Goal: Information Seeking & Learning: Find specific fact

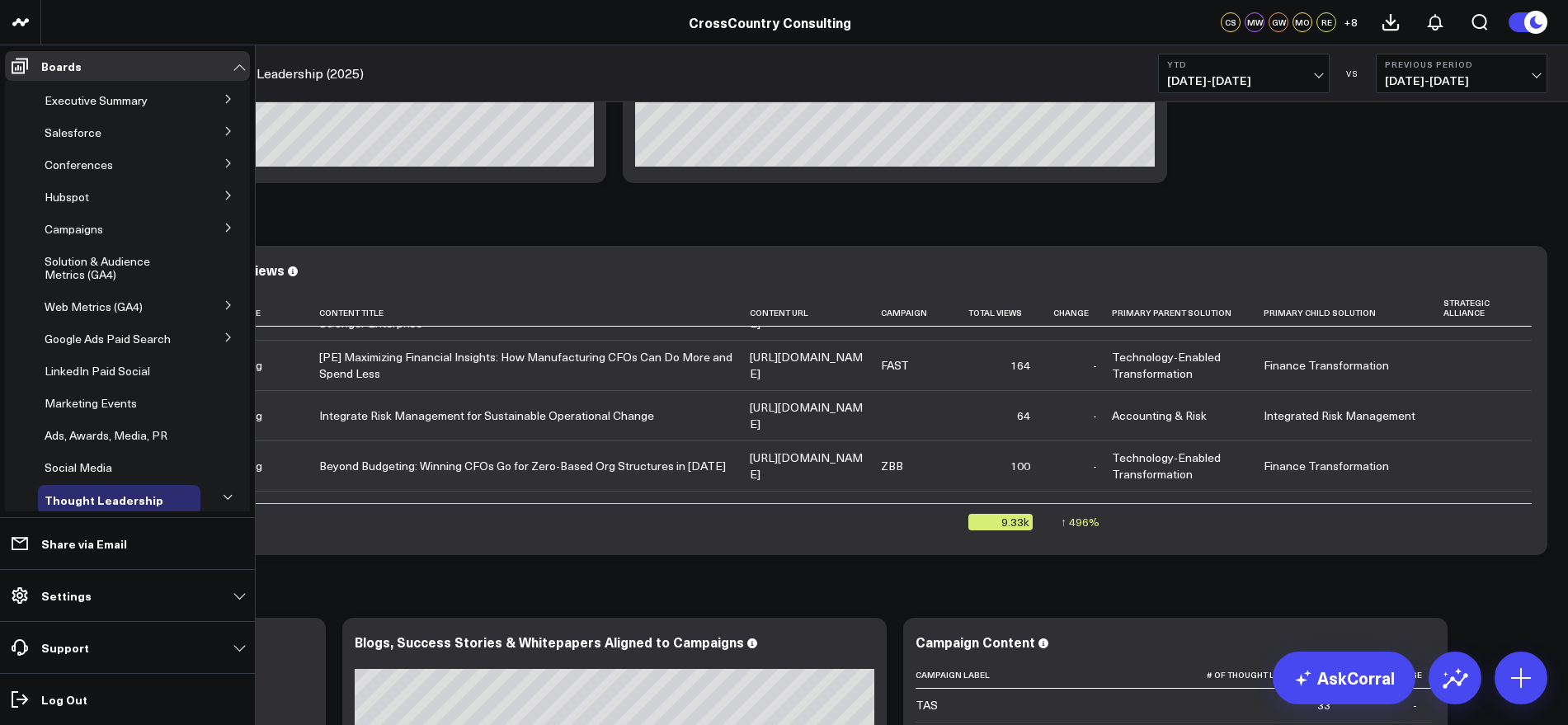
click at [226, 96] on icon at bounding box center [228, 99] width 4 height 8
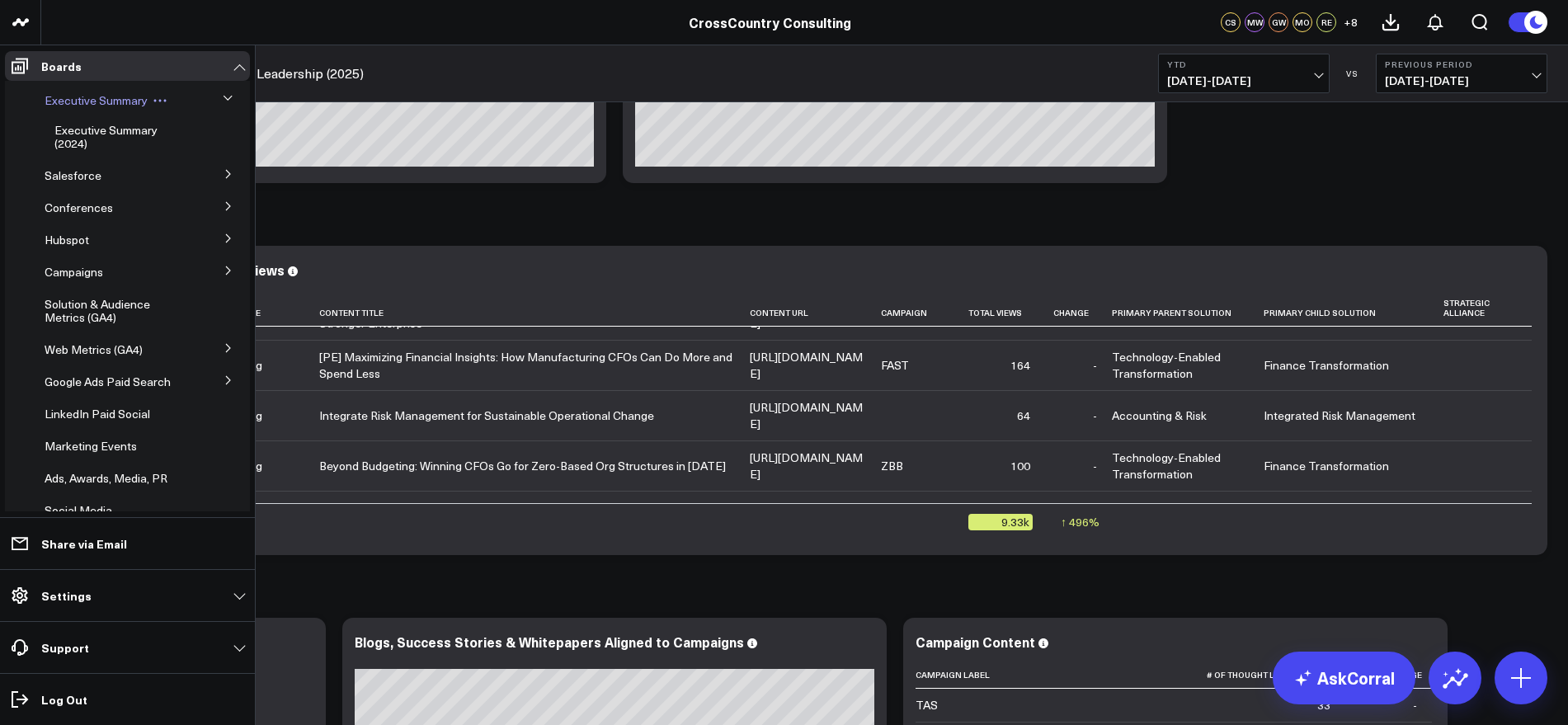
click at [126, 87] on div "Executive Summary" at bounding box center [119, 100] width 162 height 30
click at [126, 96] on span "Executive Summary" at bounding box center [95, 100] width 103 height 15
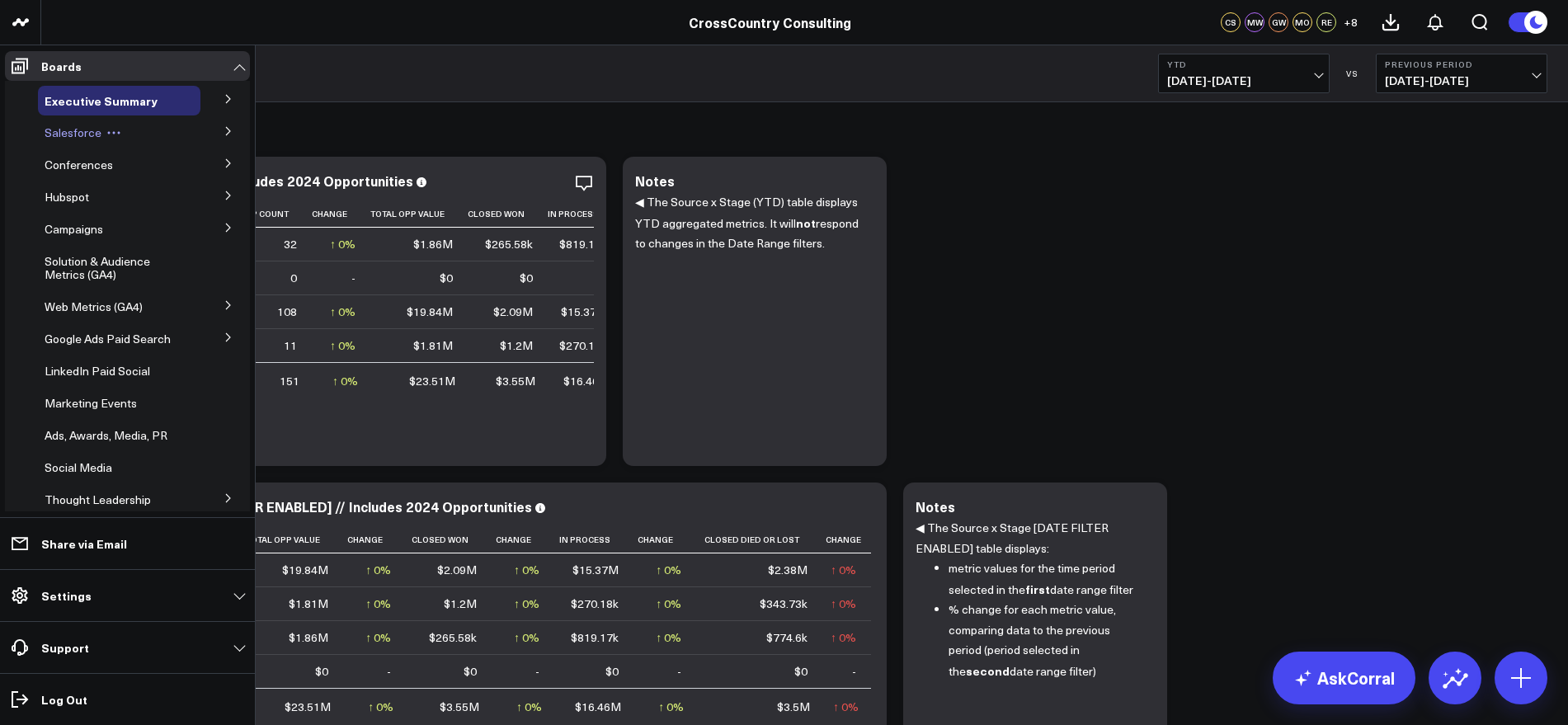
click at [83, 135] on span "Salesforce" at bounding box center [72, 132] width 57 height 15
click at [223, 128] on icon at bounding box center [228, 132] width 10 height 10
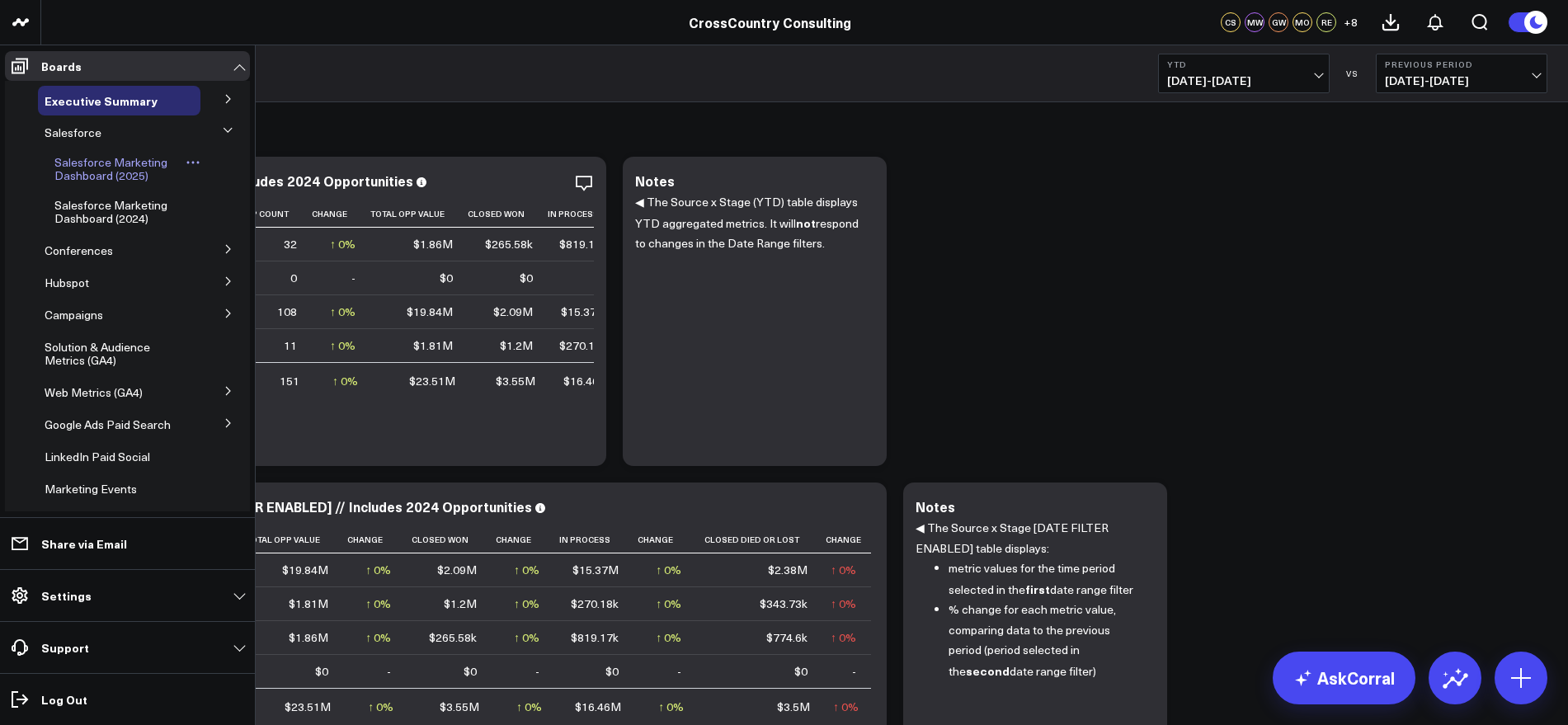
click at [118, 166] on span "Salesforce Marketing Dashboard (2025)" at bounding box center [110, 169] width 113 height 29
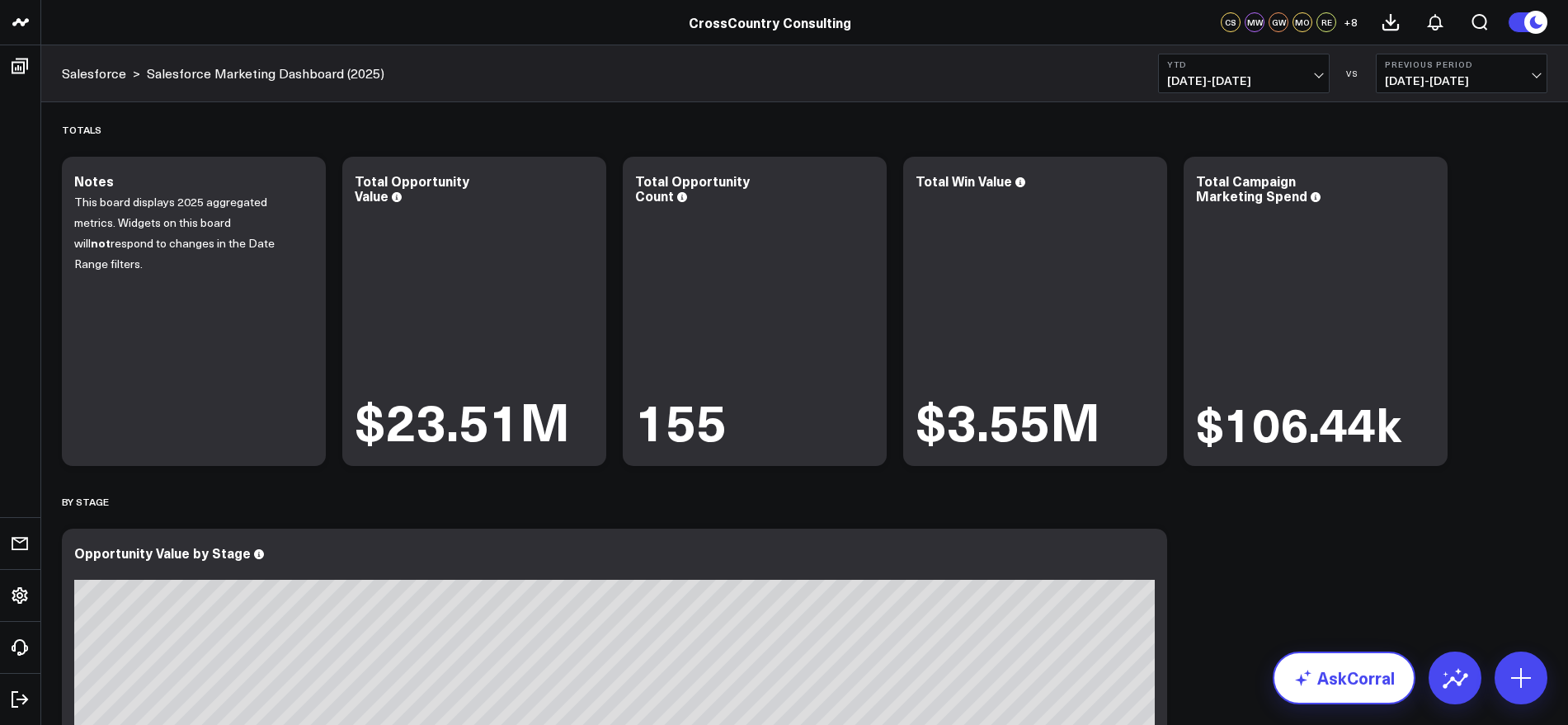
drag, startPoint x: 1352, startPoint y: 672, endPoint x: 1342, endPoint y: 671, distance: 10.0
click at [1344, 672] on link "AskCorral" at bounding box center [1344, 678] width 143 height 53
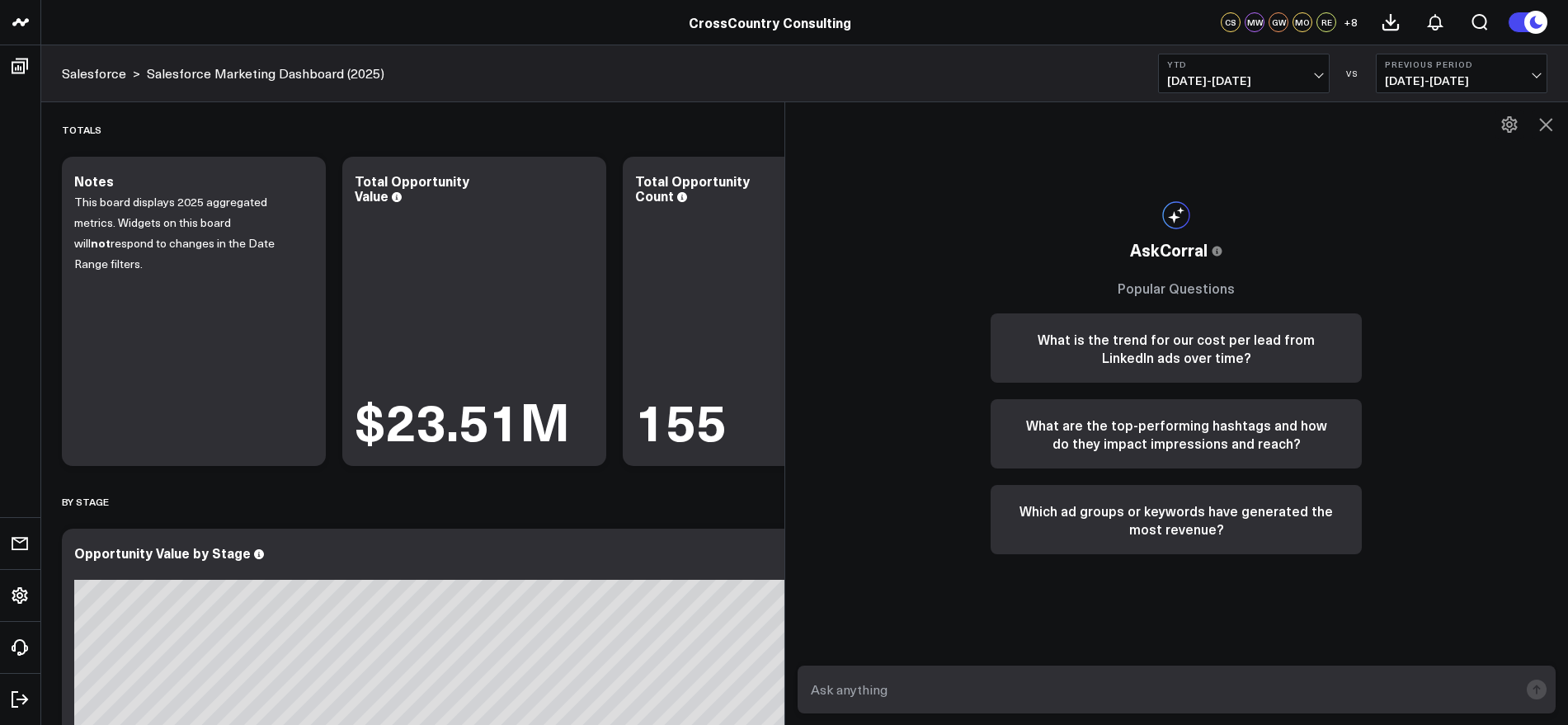
click at [1202, 705] on form at bounding box center [1177, 689] width 759 height 48
click at [1199, 694] on input "text" at bounding box center [1163, 689] width 713 height 30
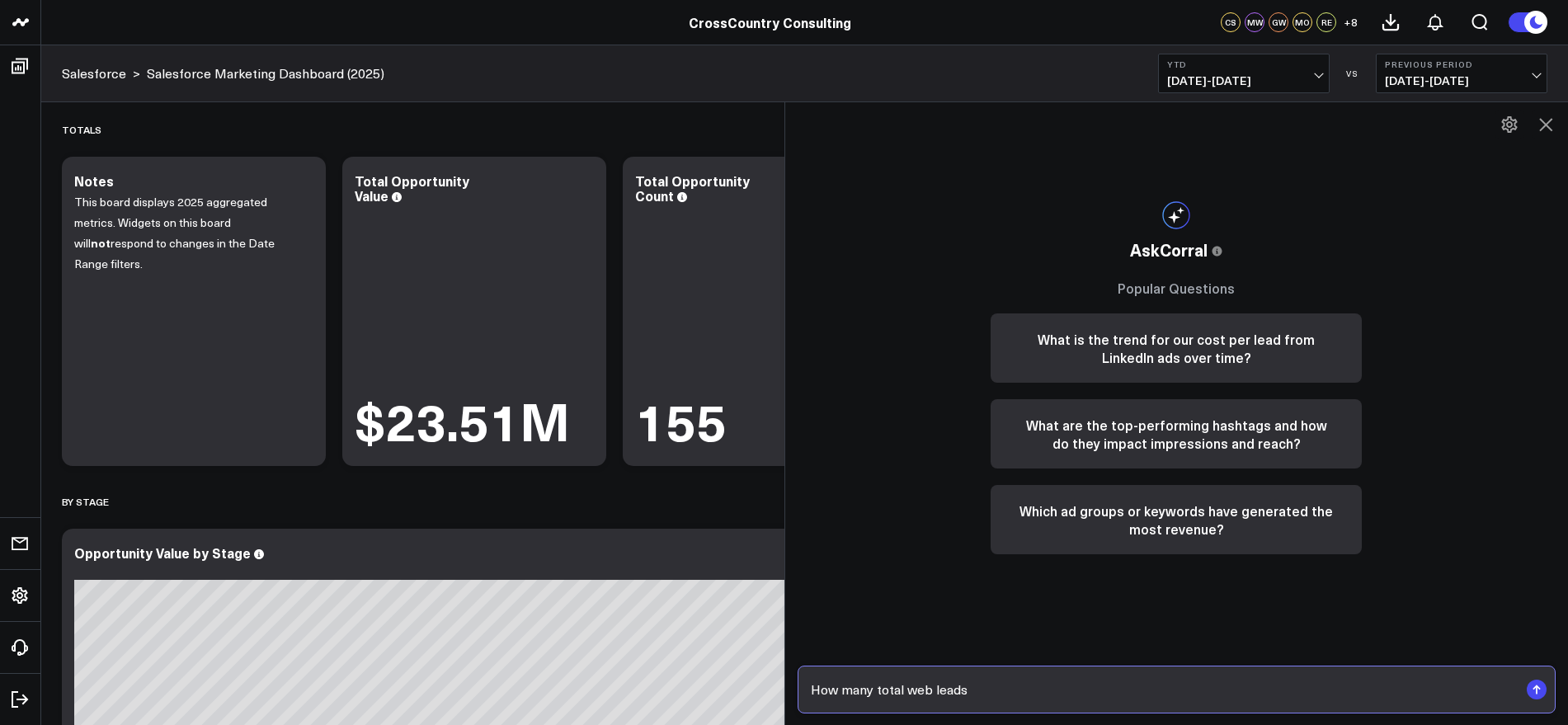
click at [995, 684] on input "How many total web leads" at bounding box center [1163, 689] width 713 height 30
type input "How many total web leads have there been in 2025"
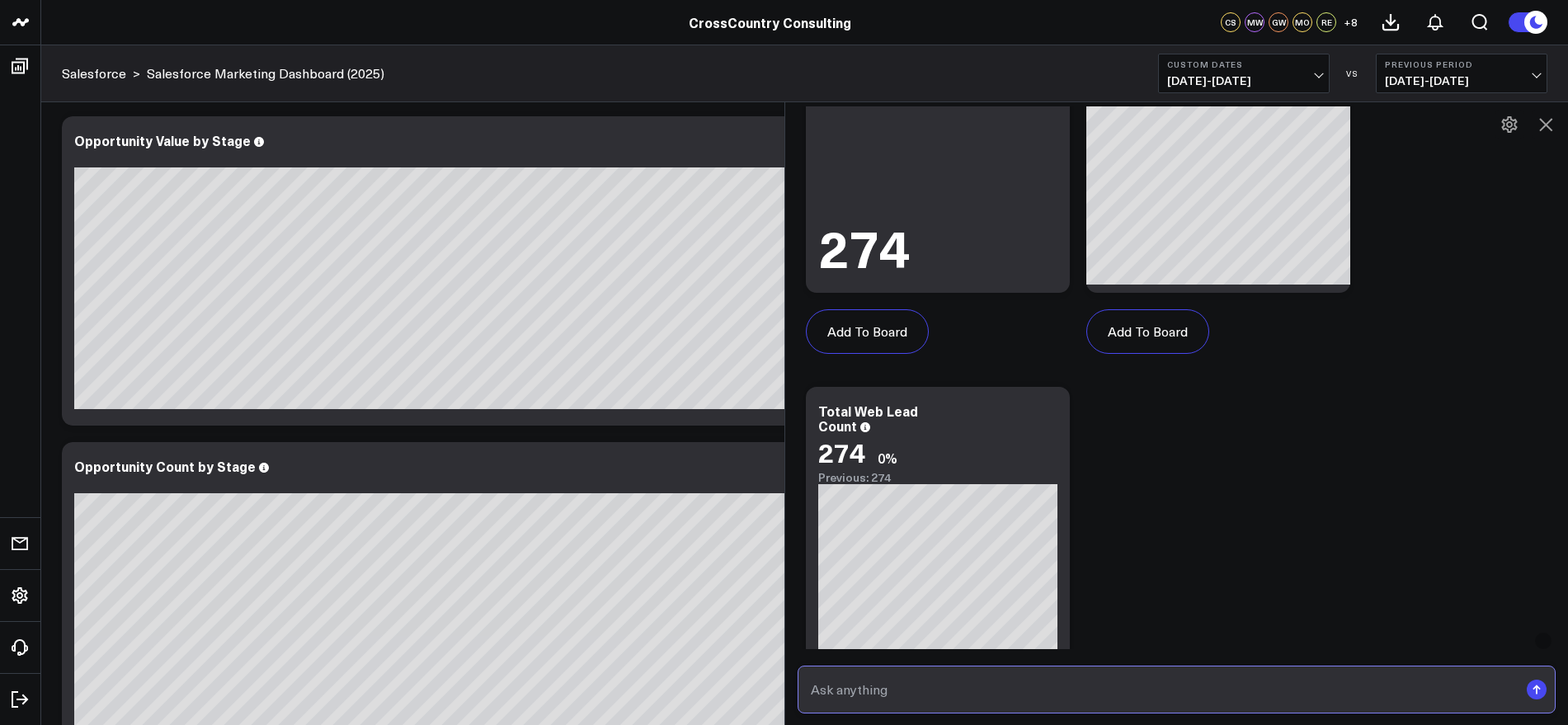
scroll to position [1112, 0]
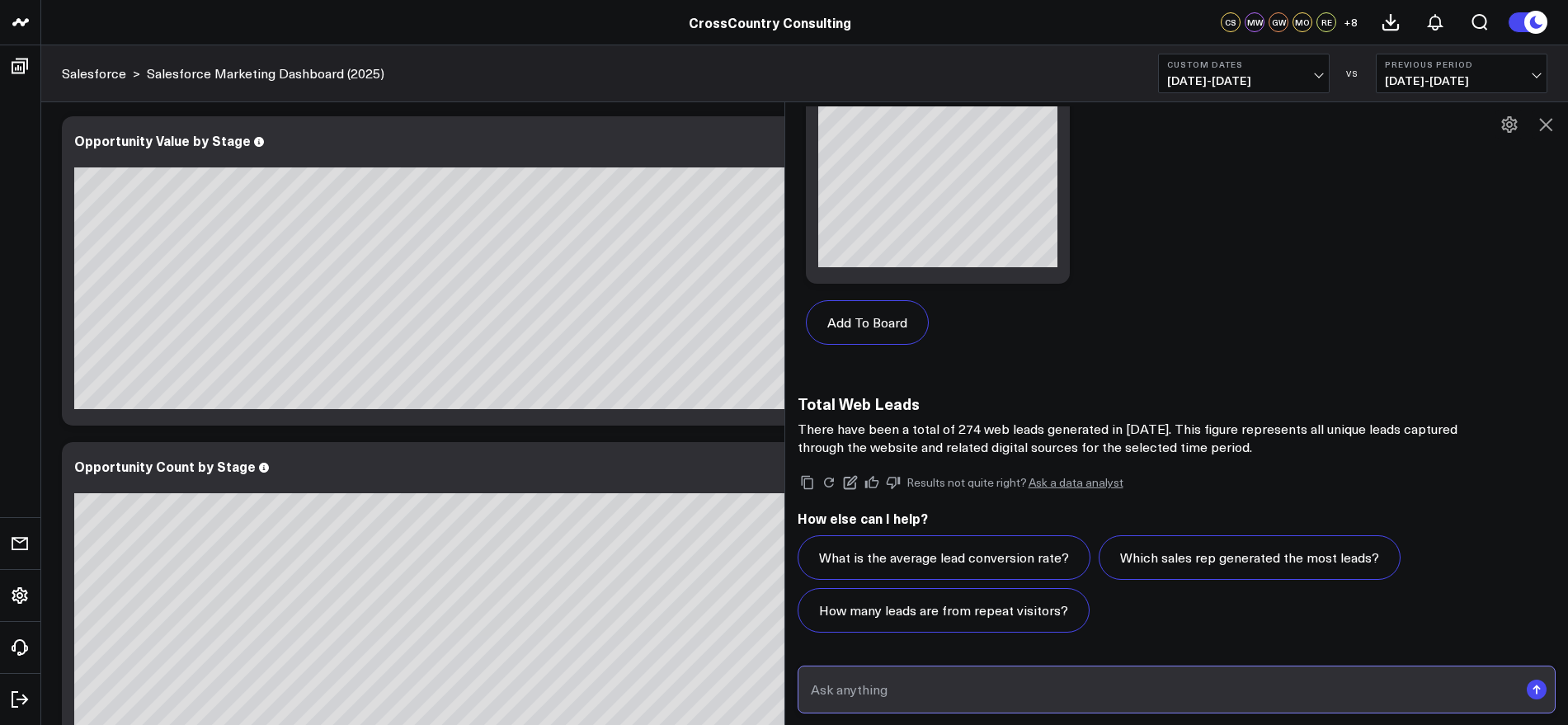
click at [1021, 683] on input "text" at bounding box center [1163, 689] width 713 height 30
type input "Please check again and exclude anything related to the NetSuite pricing calcula…"
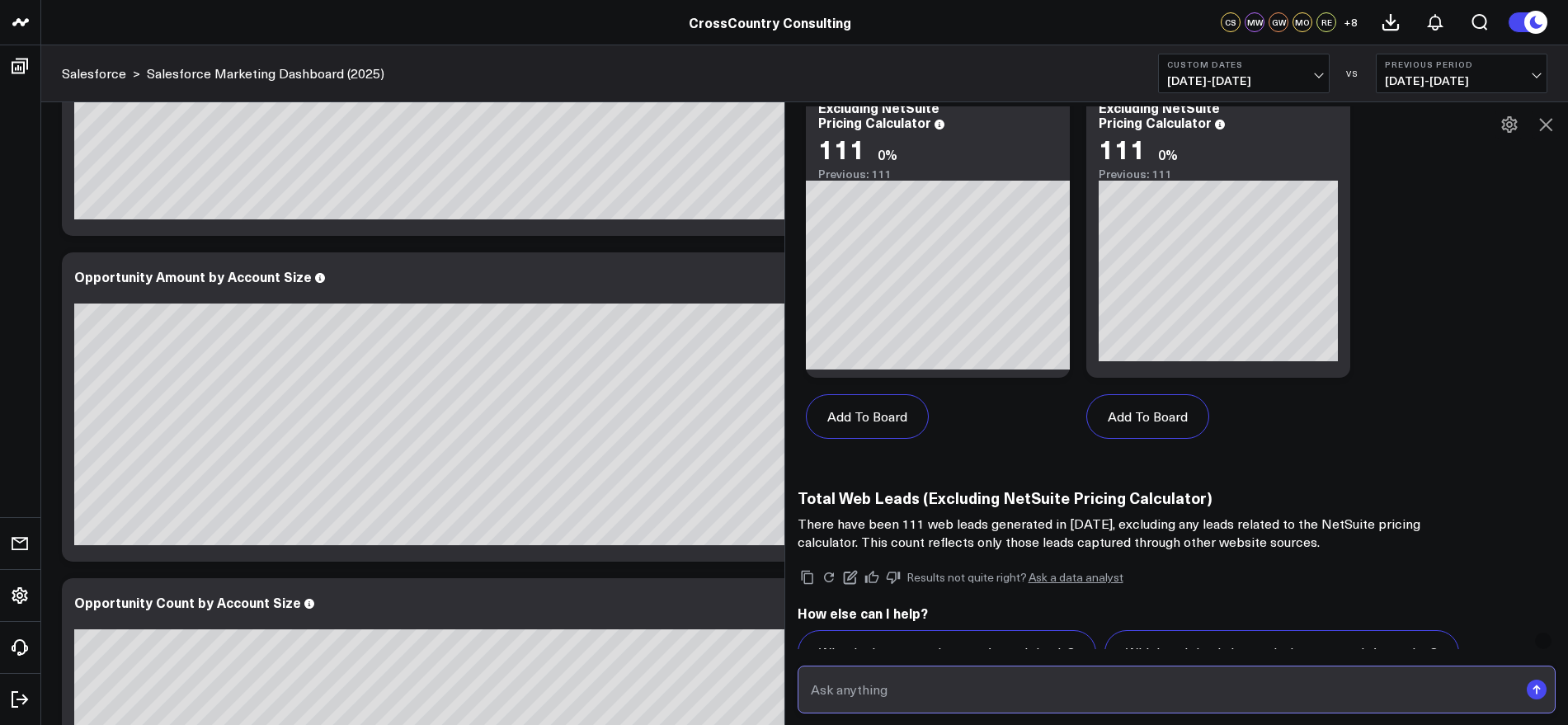
scroll to position [2496, 0]
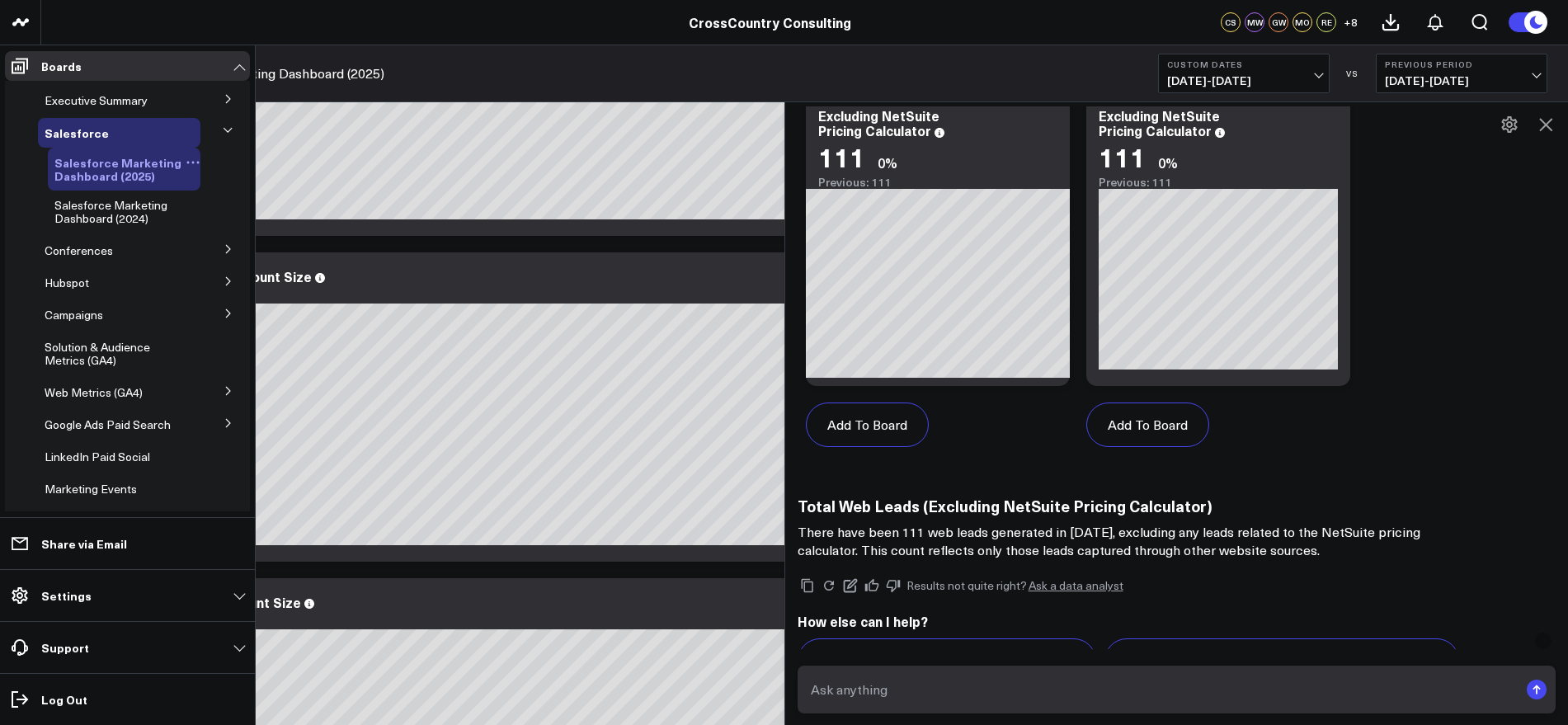
click at [130, 160] on span "Salesforce Marketing Dashboard (2025)" at bounding box center [118, 169] width 127 height 30
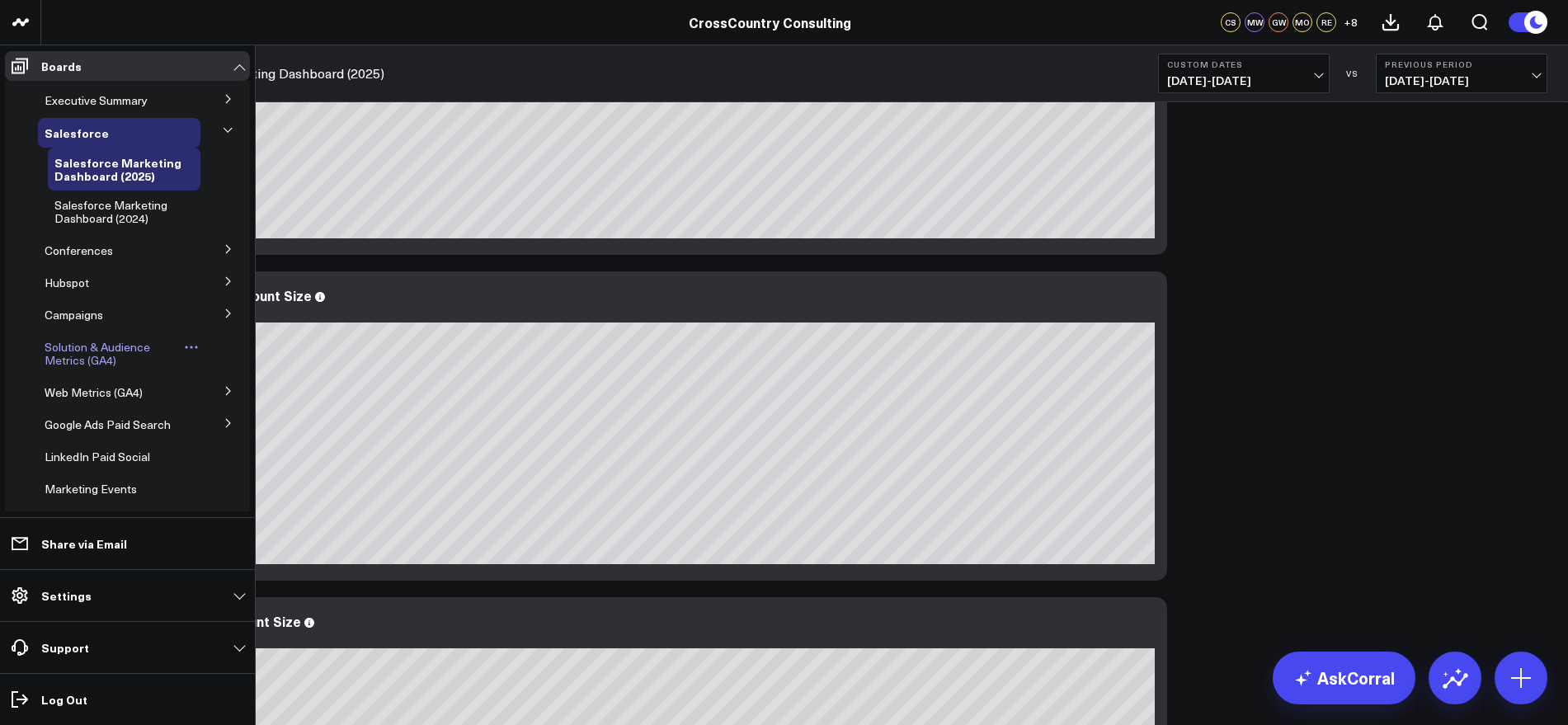
scroll to position [619, 0]
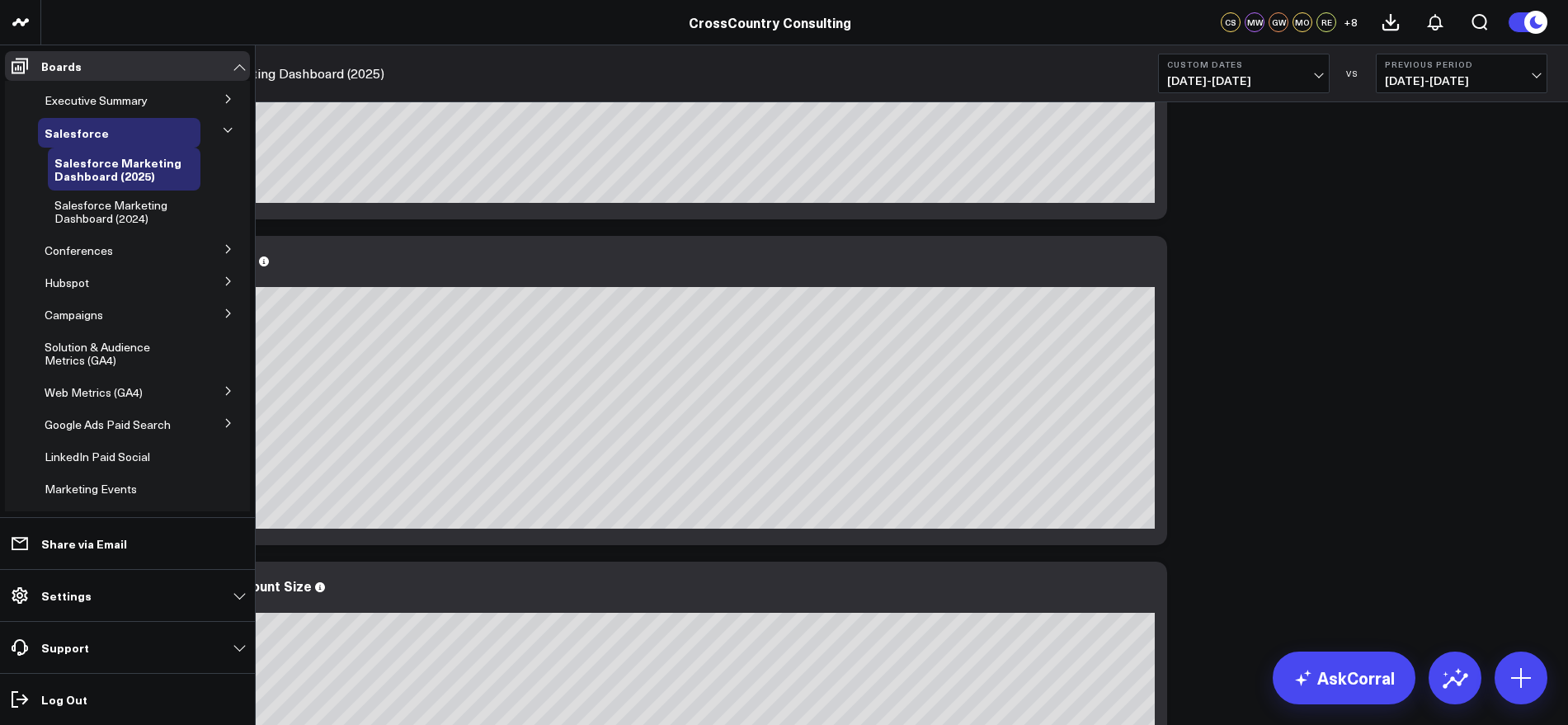
click at [223, 277] on icon at bounding box center [228, 282] width 10 height 10
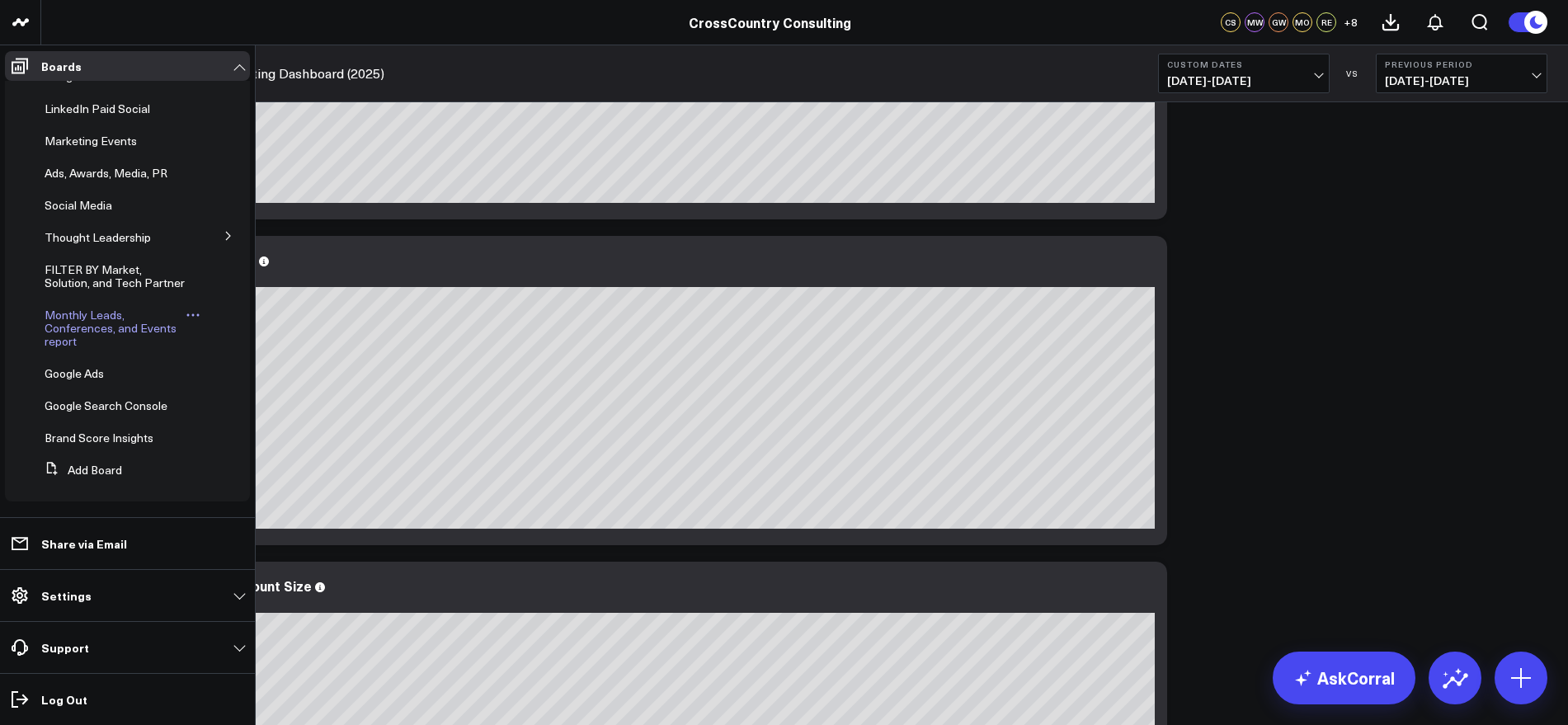
scroll to position [1031, 0]
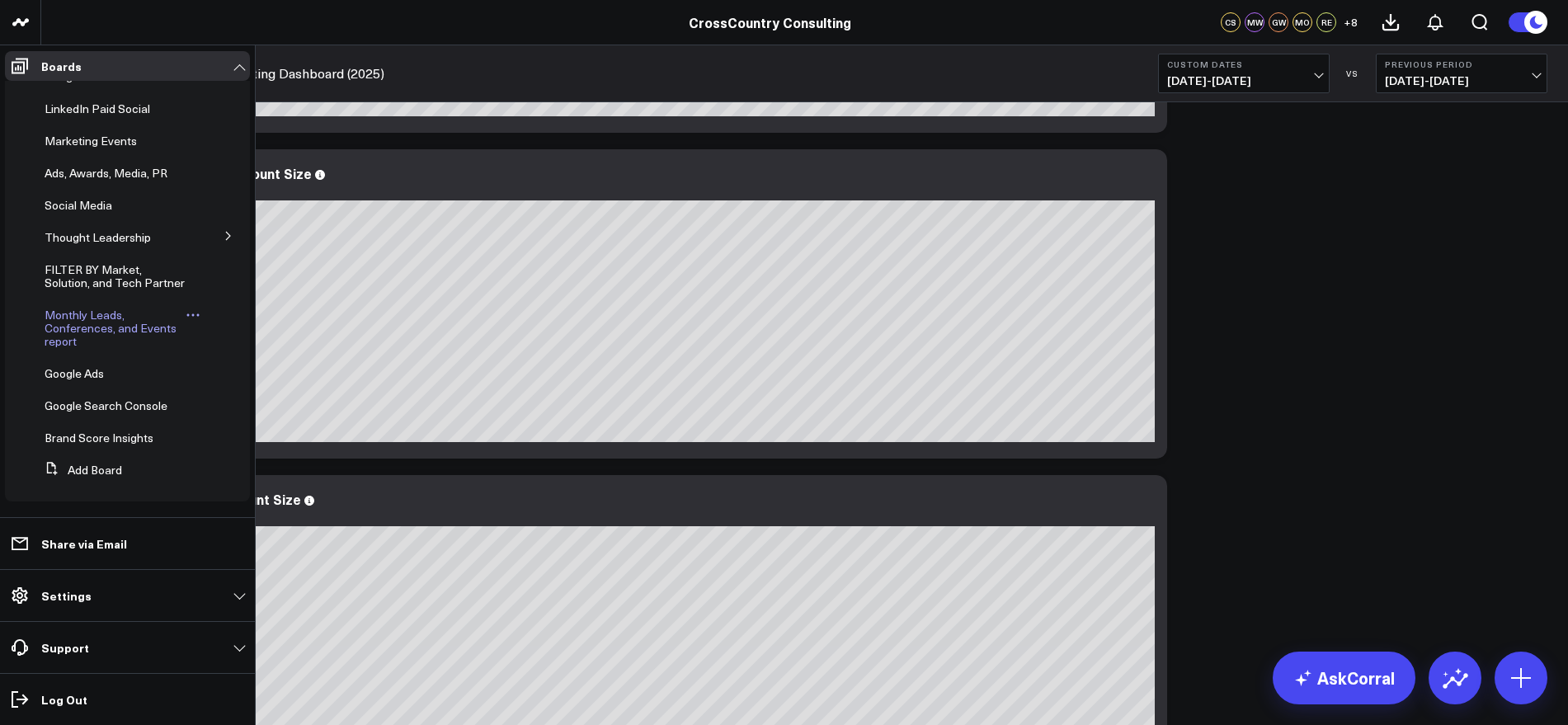
click at [128, 327] on span "Monthly Leads, Conferences, and Events report" at bounding box center [110, 328] width 132 height 42
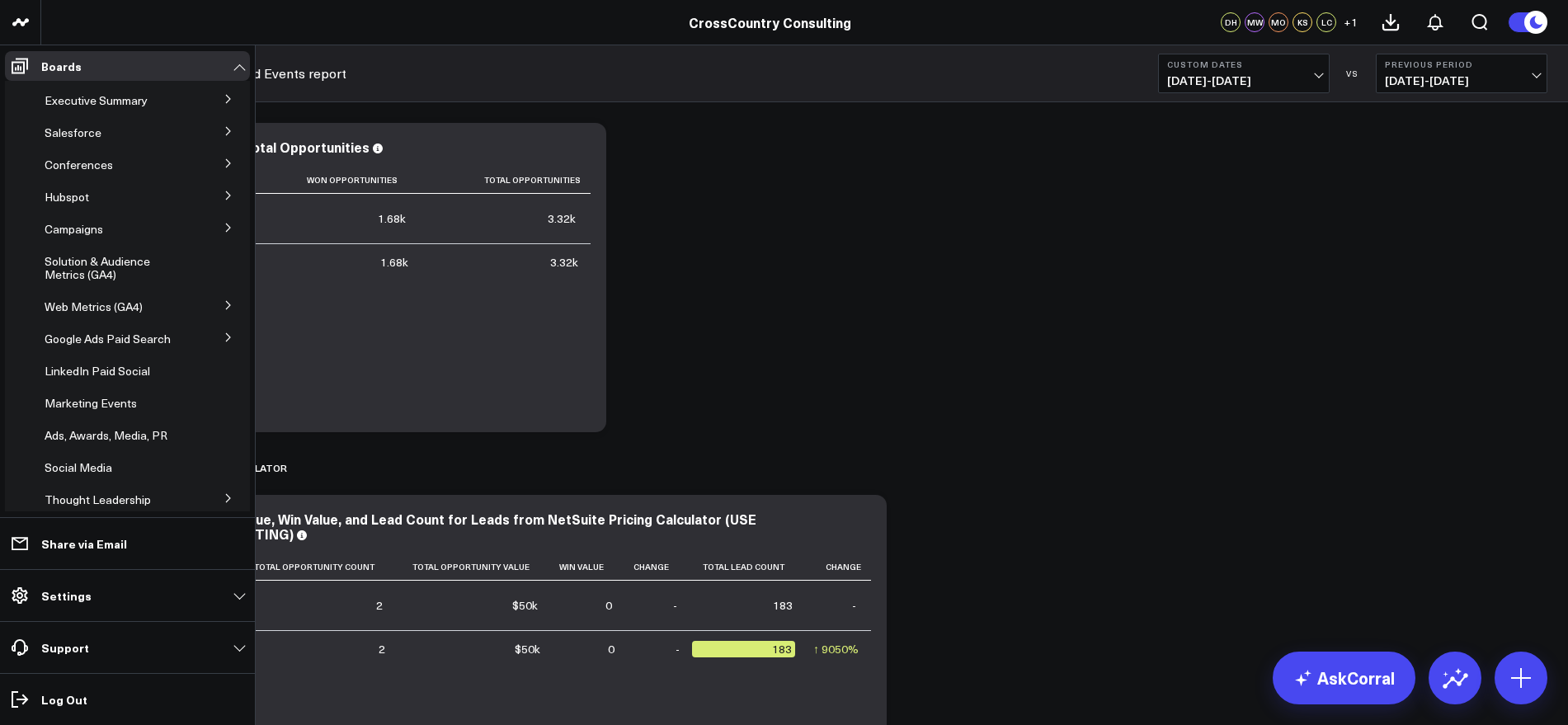
click at [226, 95] on icon at bounding box center [228, 99] width 4 height 8
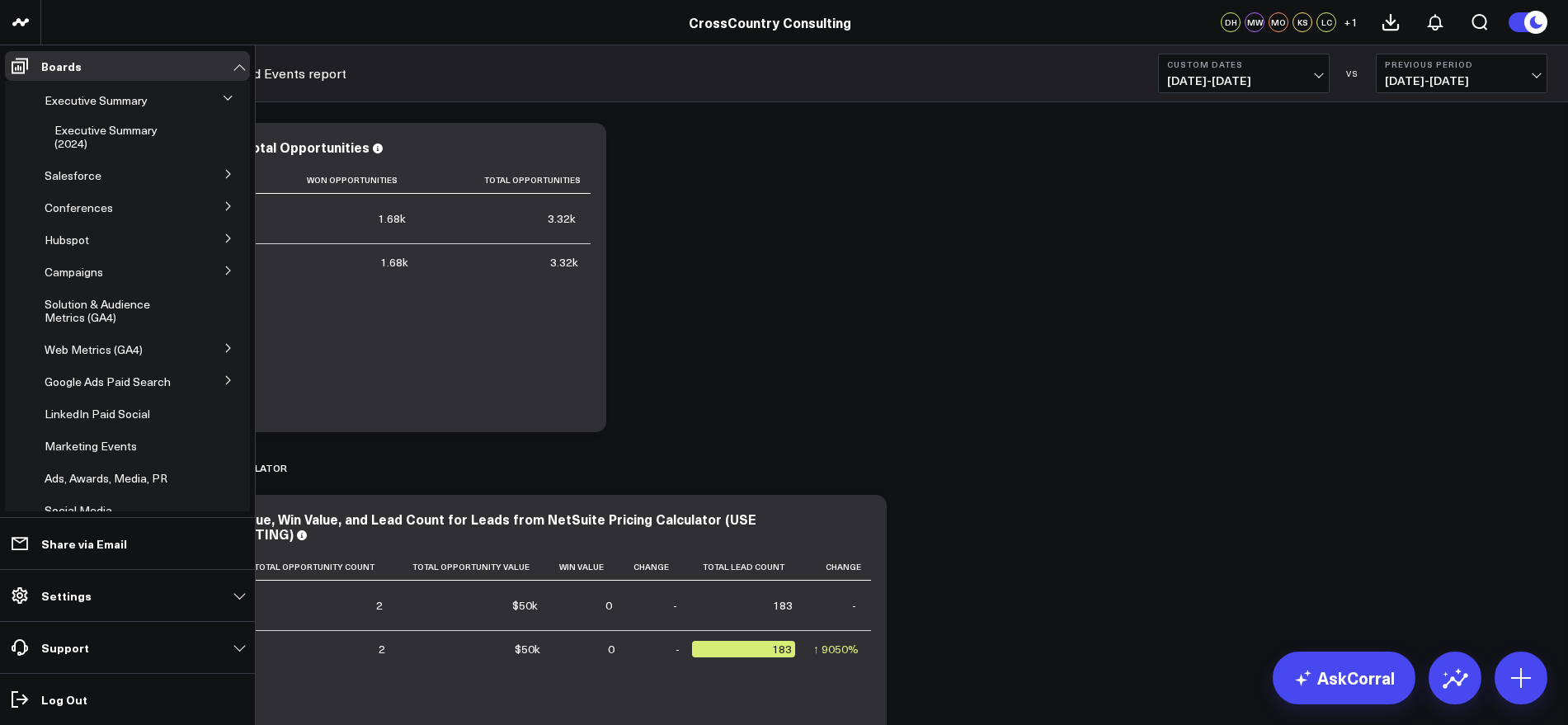
click at [223, 209] on icon at bounding box center [228, 206] width 10 height 10
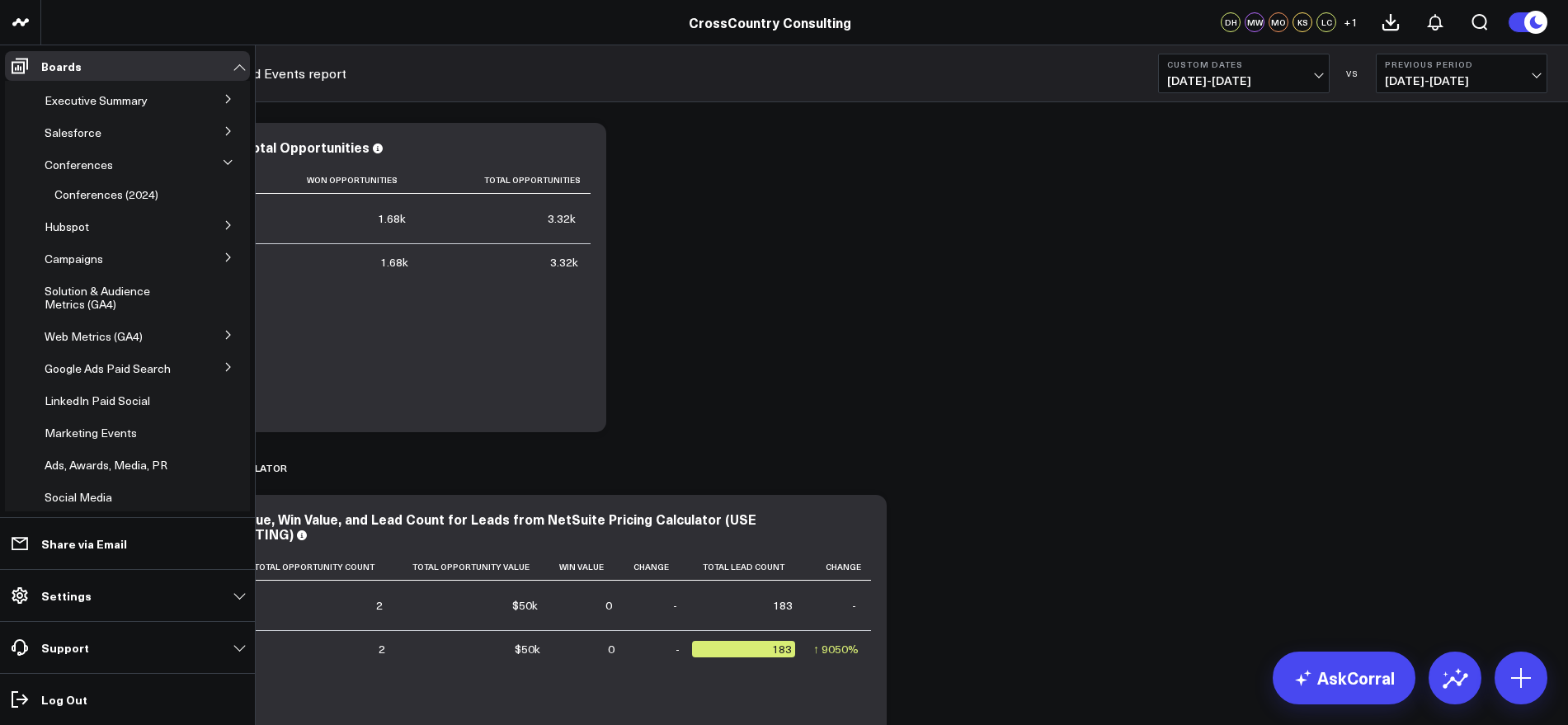
click at [226, 223] on icon at bounding box center [228, 225] width 4 height 8
click at [223, 130] on icon at bounding box center [228, 132] width 10 height 10
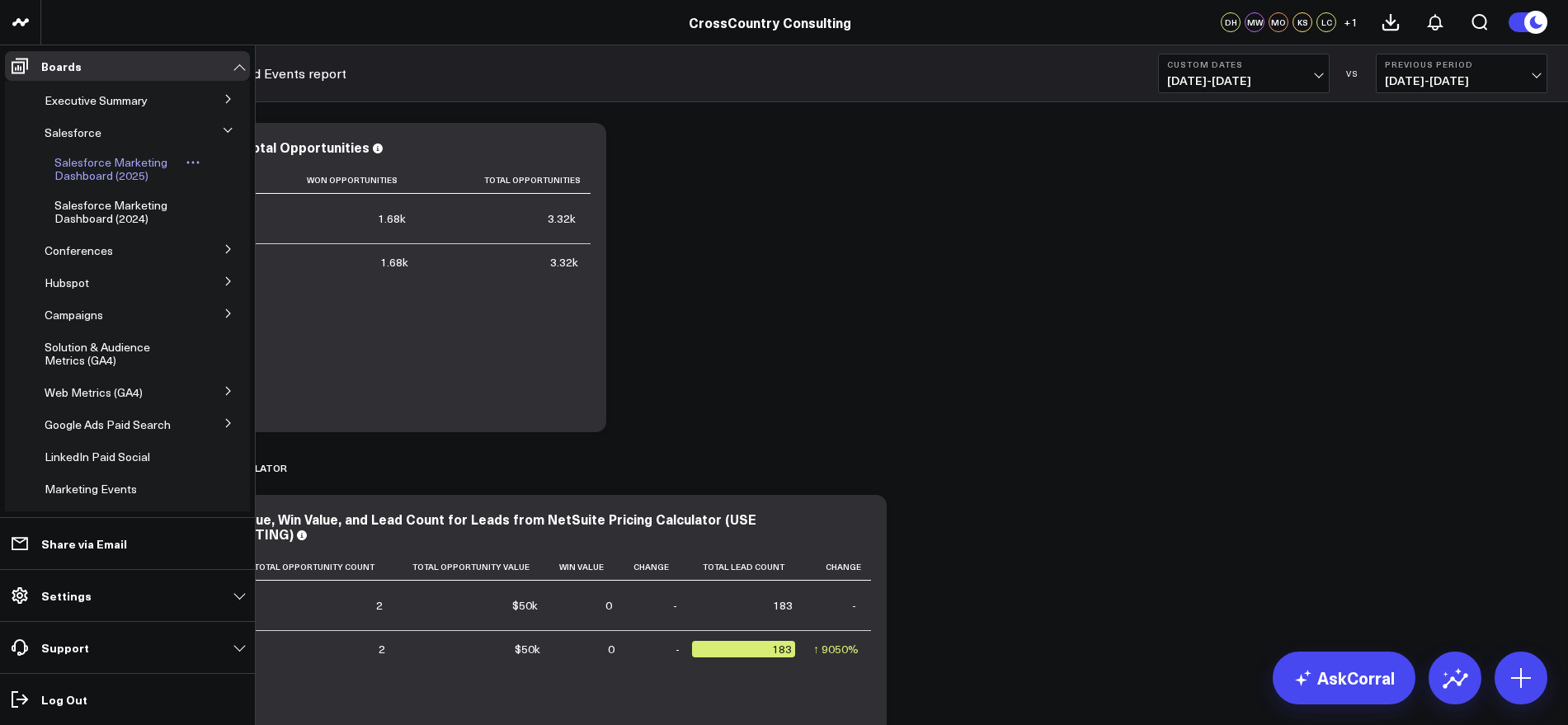
click at [107, 166] on span "Salesforce Marketing Dashboard (2025)" at bounding box center [110, 169] width 113 height 29
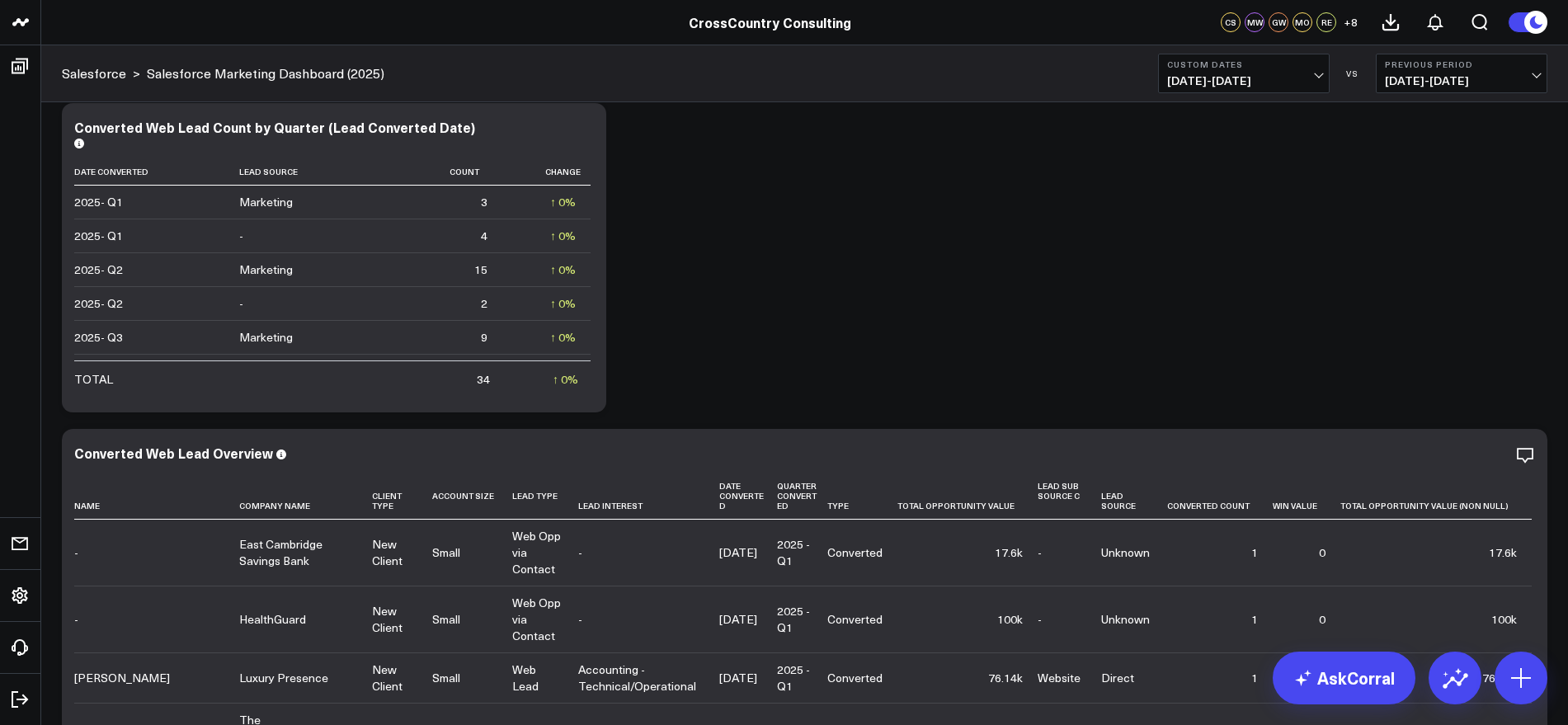
scroll to position [4537, 0]
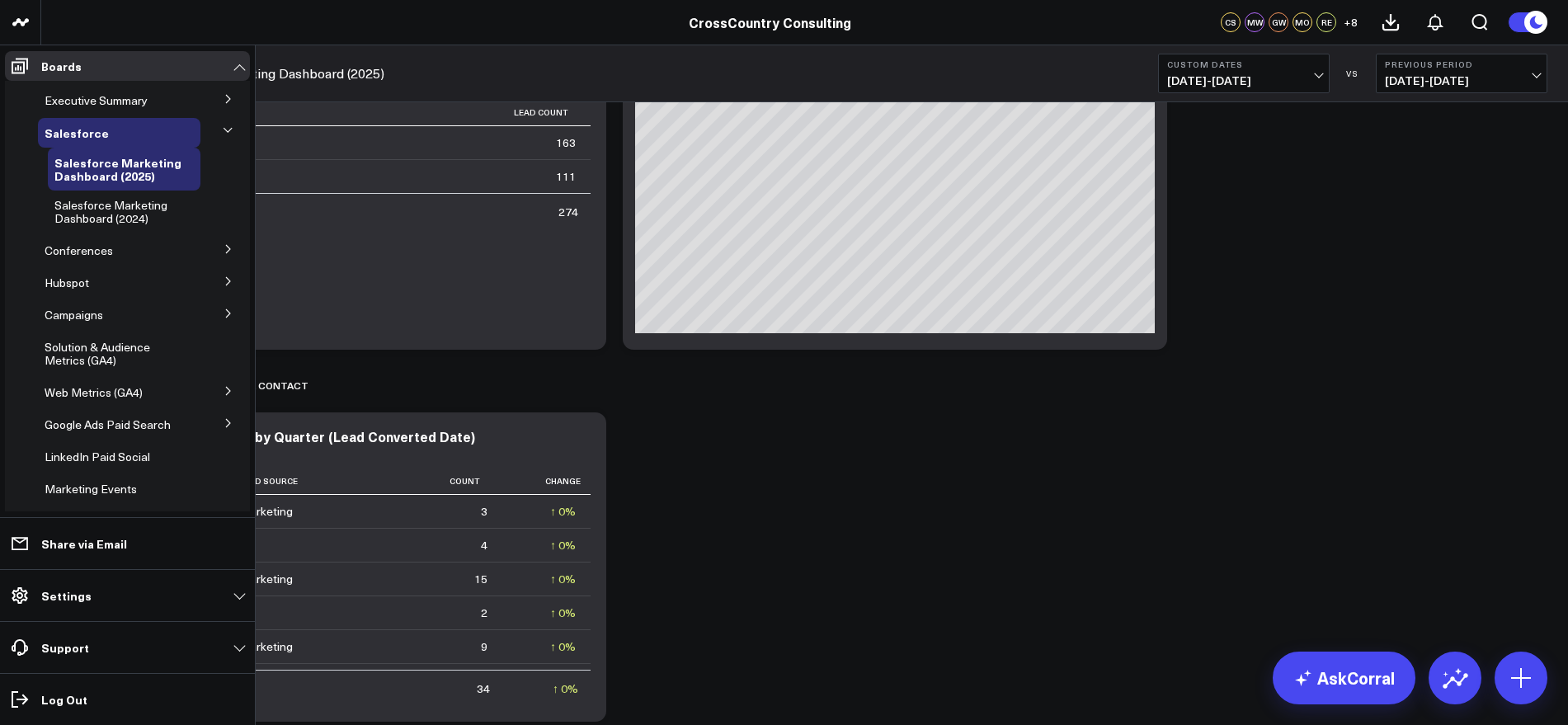
click at [219, 287] on button at bounding box center [228, 280] width 43 height 25
click at [109, 316] on span "Hubspot 2024" at bounding box center [91, 312] width 73 height 15
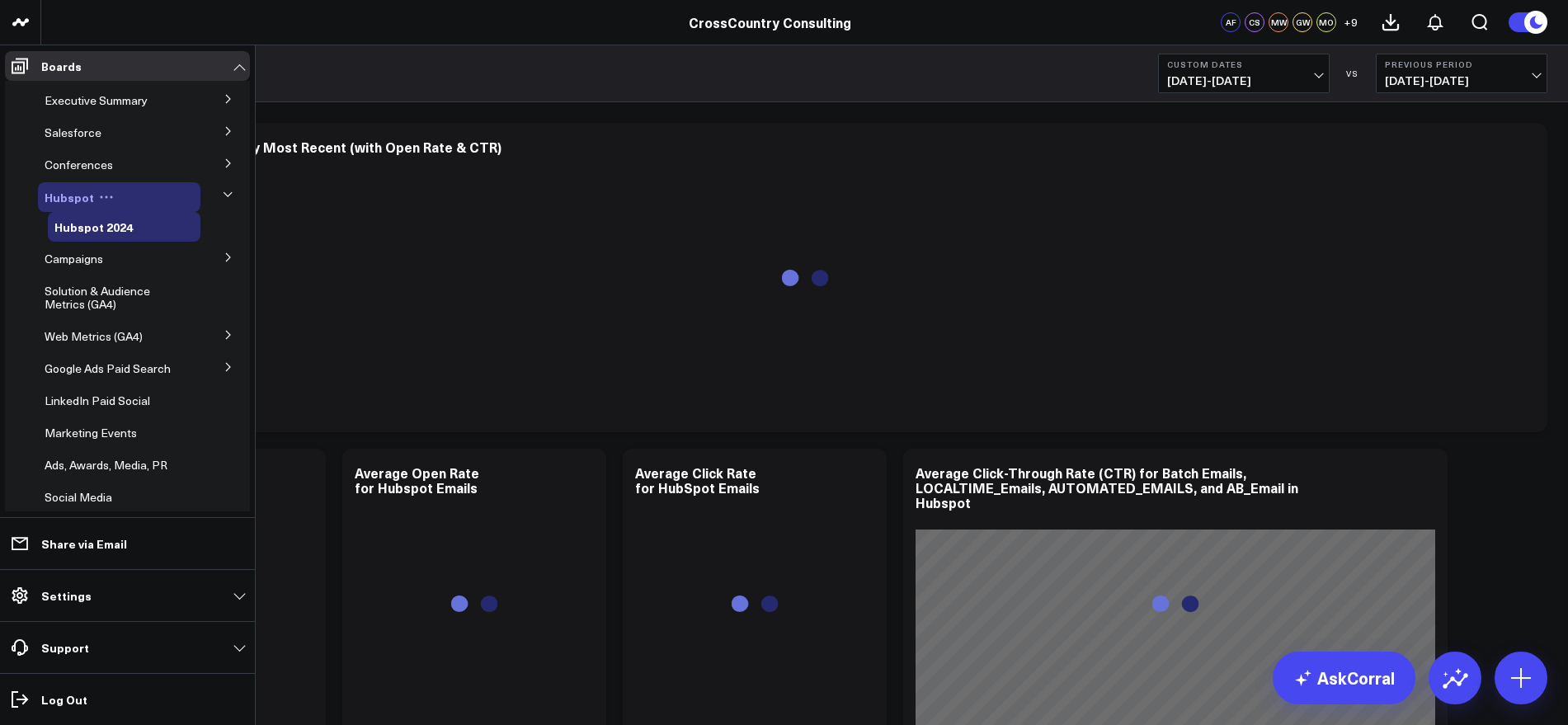
click at [68, 196] on span "Hubspot" at bounding box center [69, 197] width 49 height 16
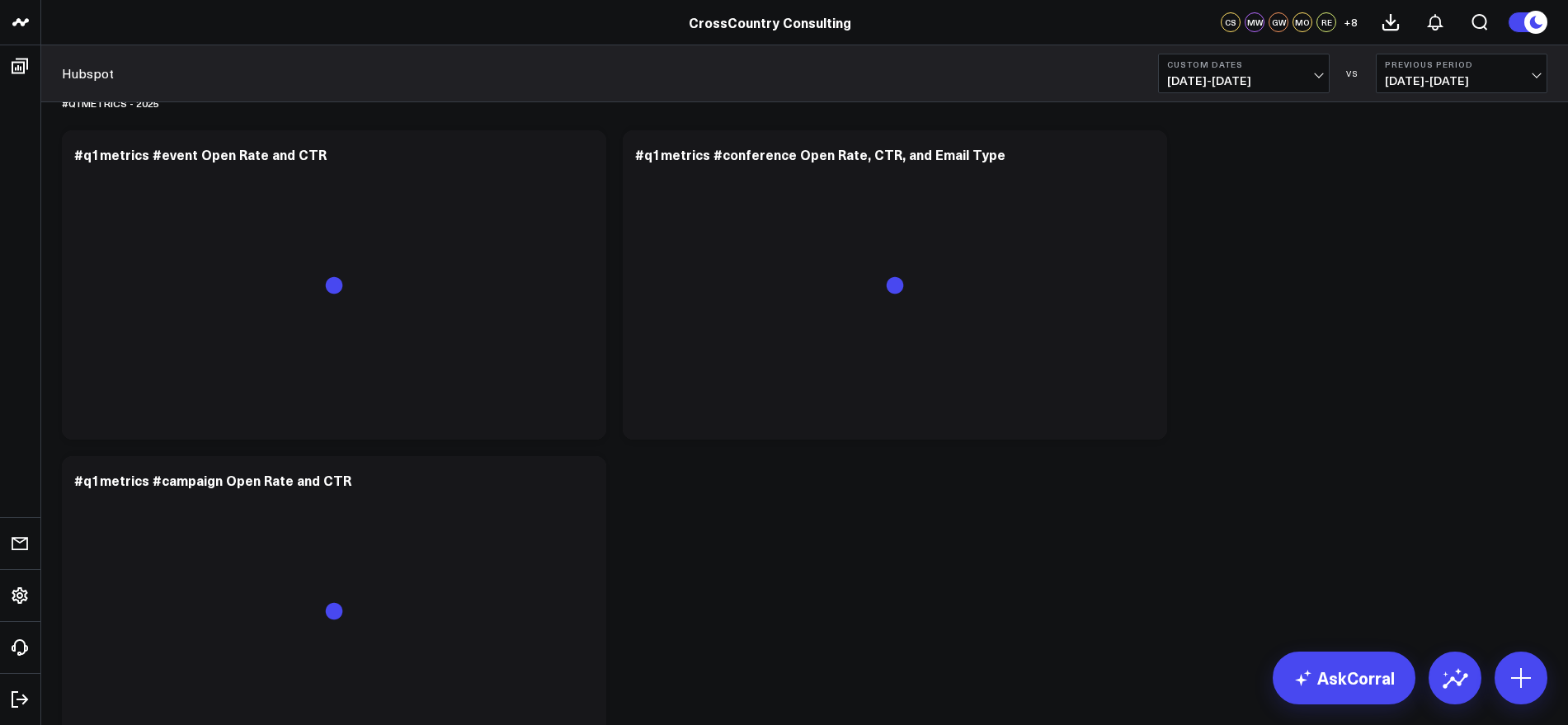
scroll to position [1134, 0]
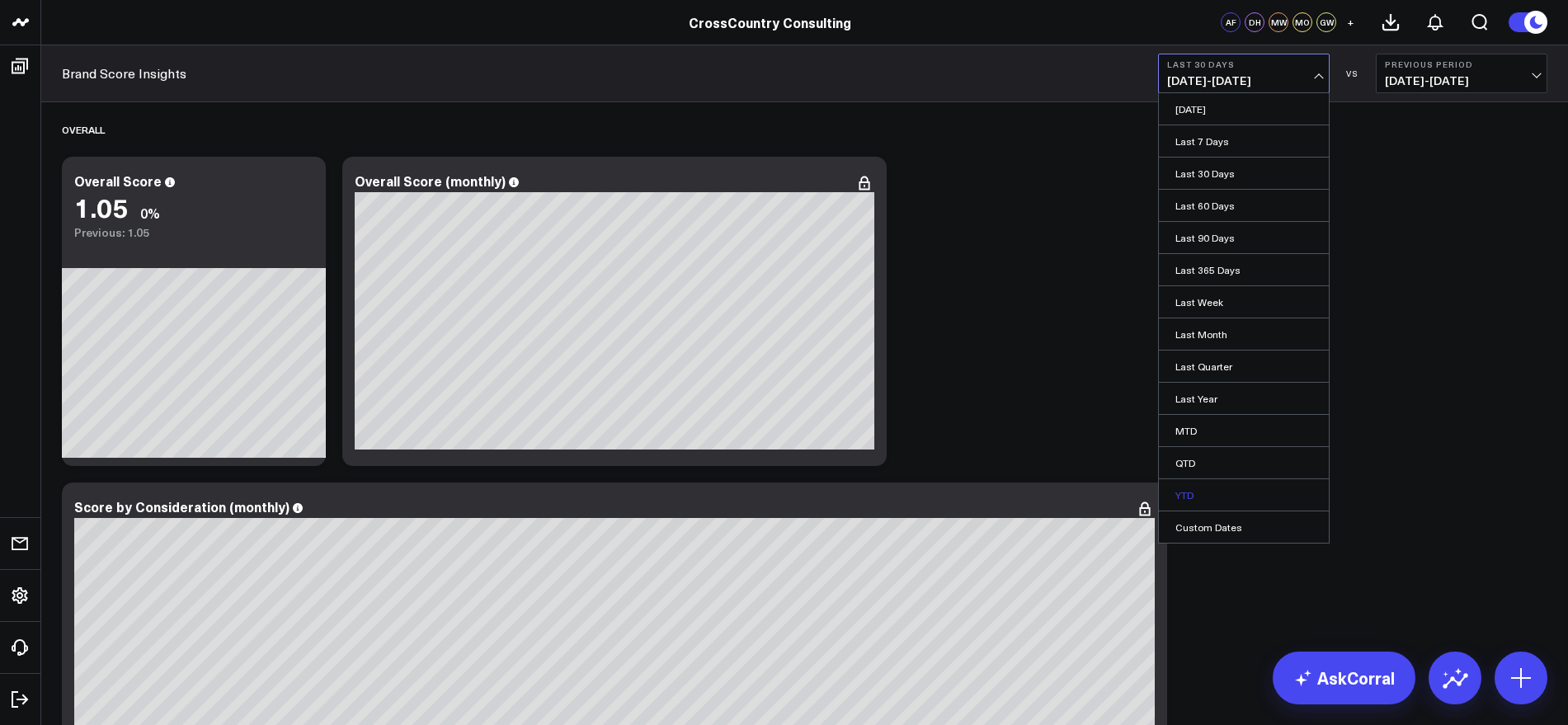
click at [1194, 484] on link "YTD" at bounding box center [1244, 495] width 170 height 31
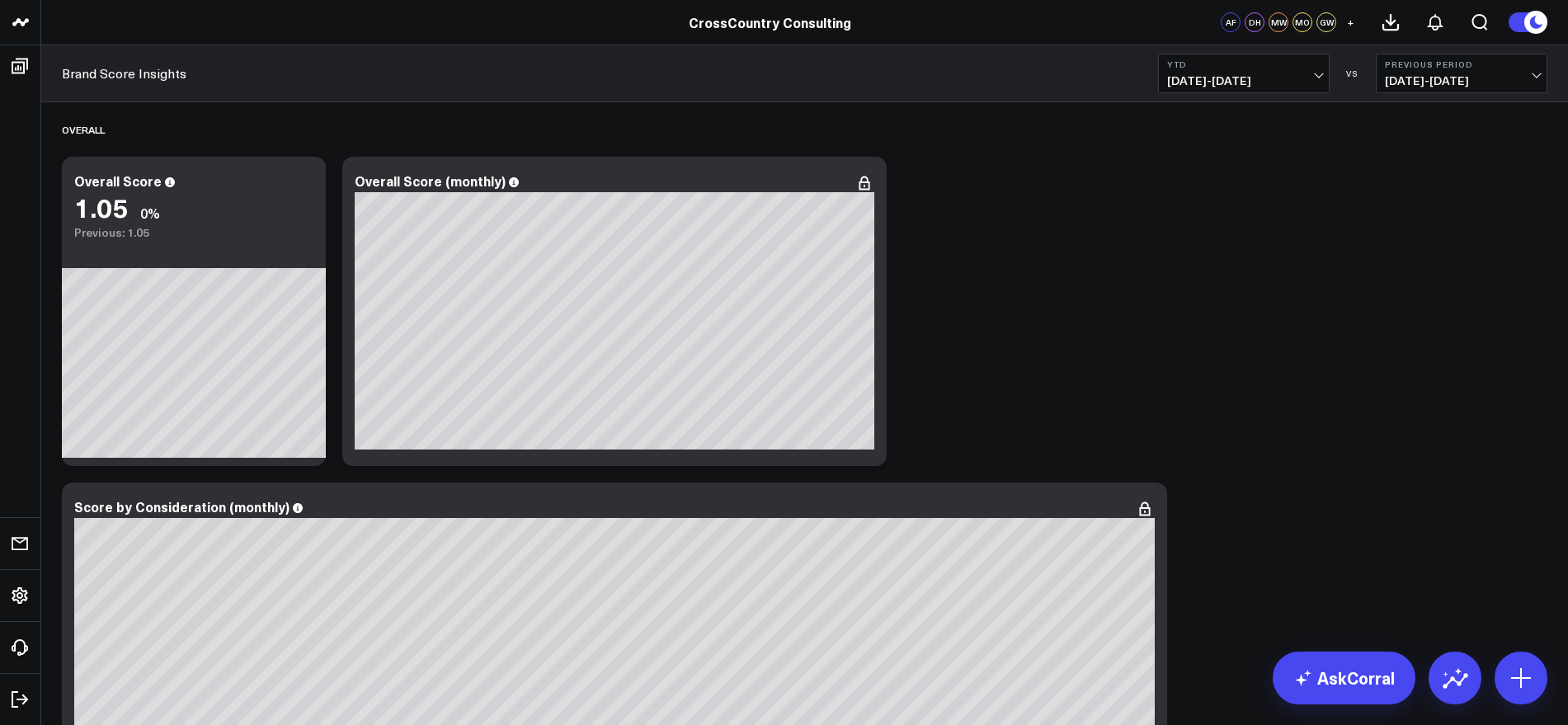
click at [1313, 87] on button "YTD 01/01/25 - 08/14/25" at bounding box center [1244, 73] width 171 height 40
click at [1216, 338] on link "Last Month" at bounding box center [1244, 334] width 170 height 31
click at [1312, 80] on span "07/01/25 - 07/31/25" at bounding box center [1244, 81] width 154 height 14
click at [1202, 360] on link "Last Quarter" at bounding box center [1244, 366] width 170 height 31
click at [1318, 76] on span "04/01/25 - 06/30/25" at bounding box center [1244, 81] width 154 height 14
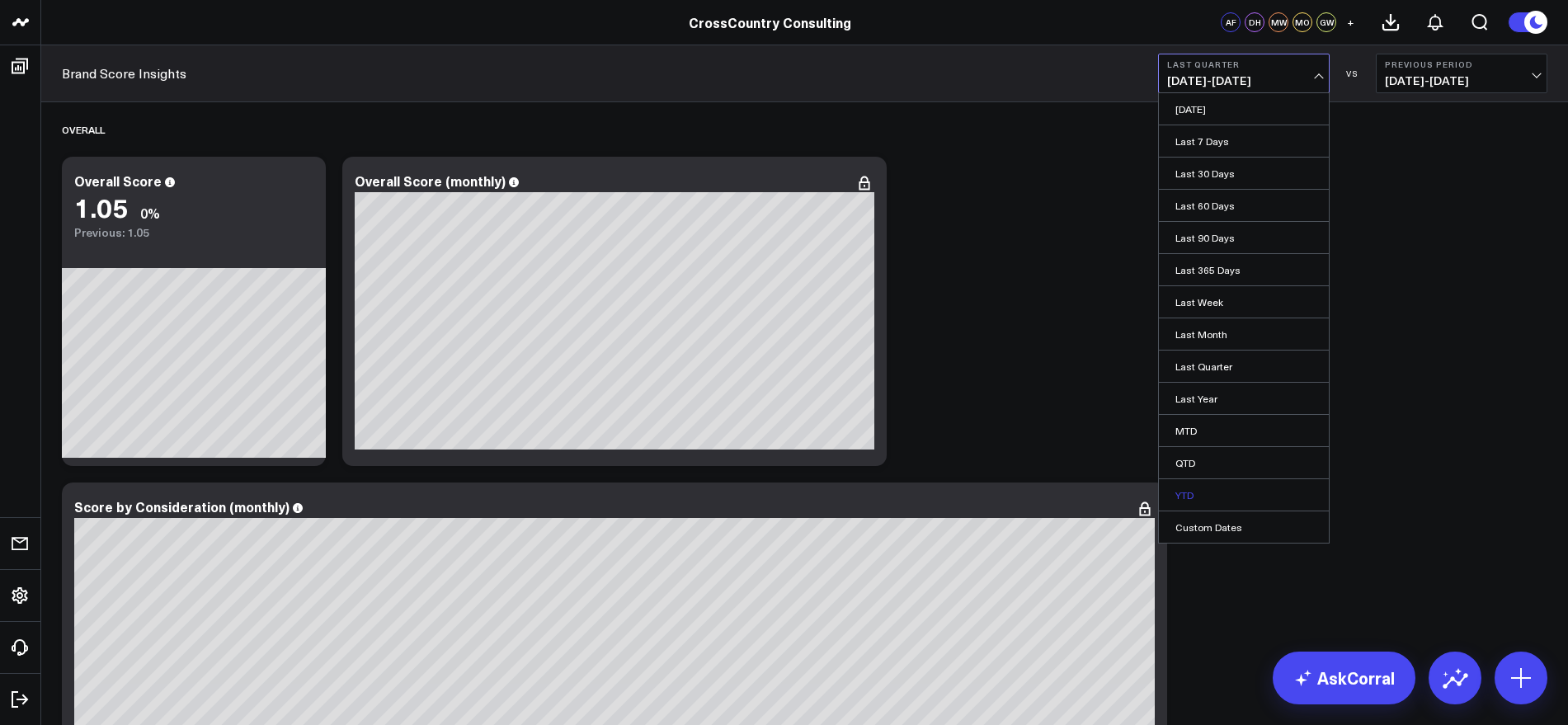
click at [1198, 492] on link "YTD" at bounding box center [1244, 495] width 170 height 31
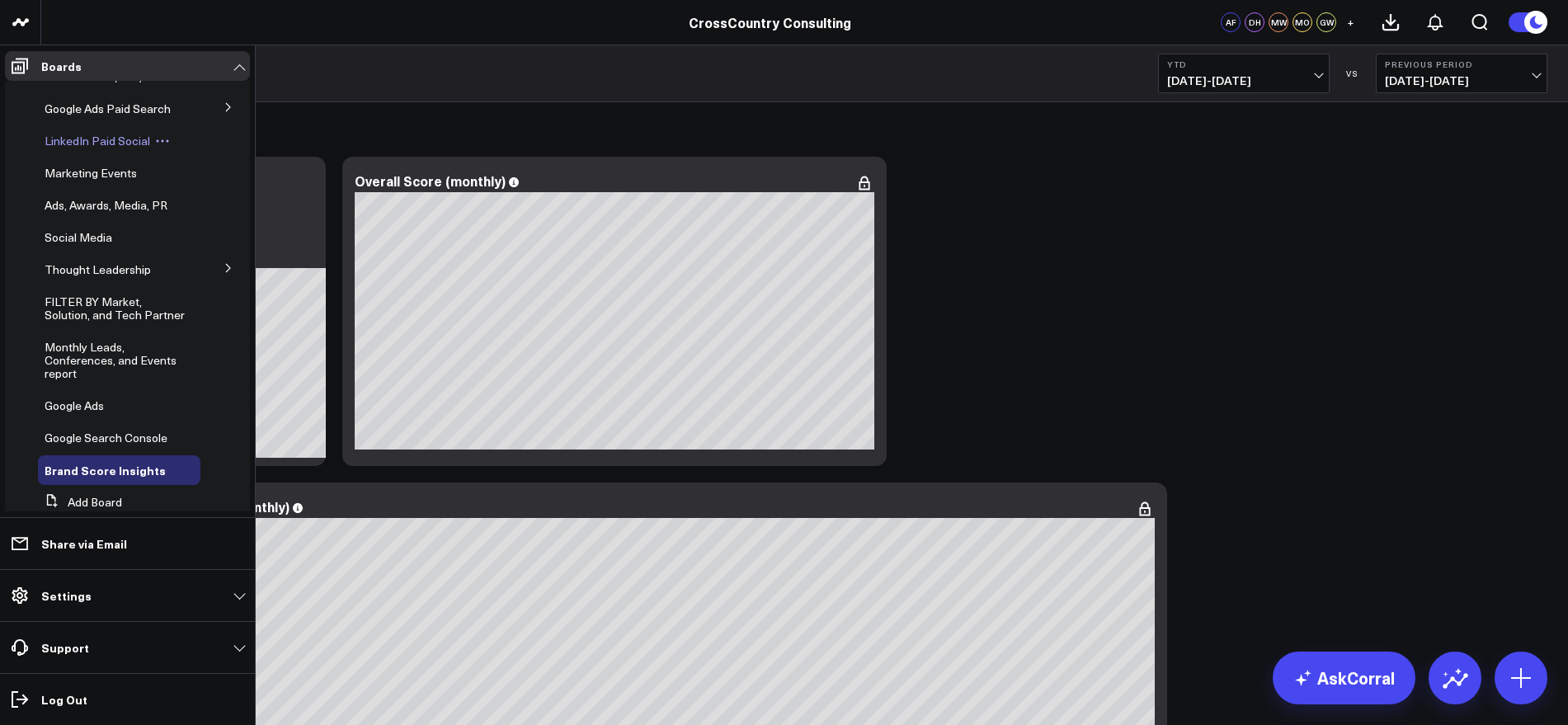
scroll to position [289, 0]
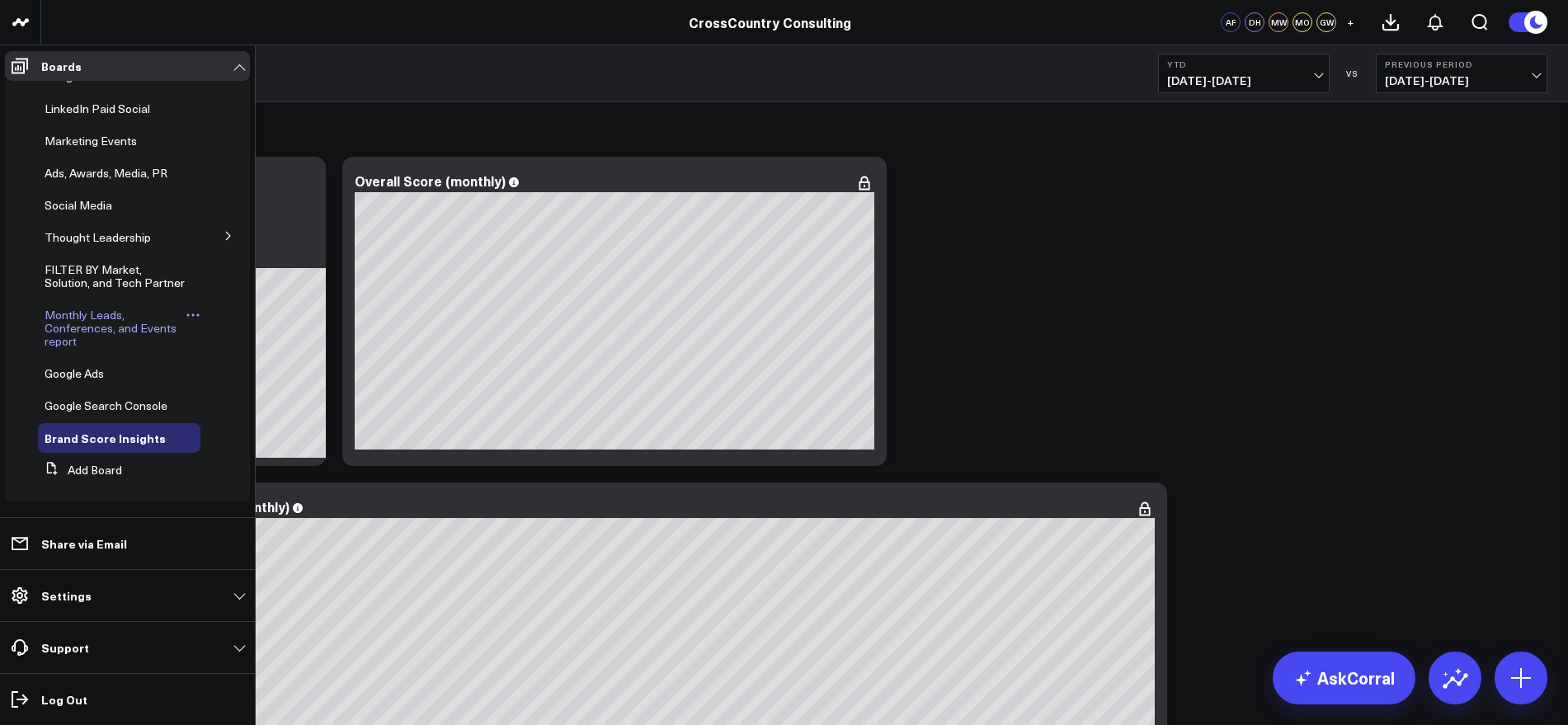
click at [123, 322] on span "Monthly Leads, Conferences, and Events report" at bounding box center [110, 328] width 132 height 42
